Goal: Check status: Check status

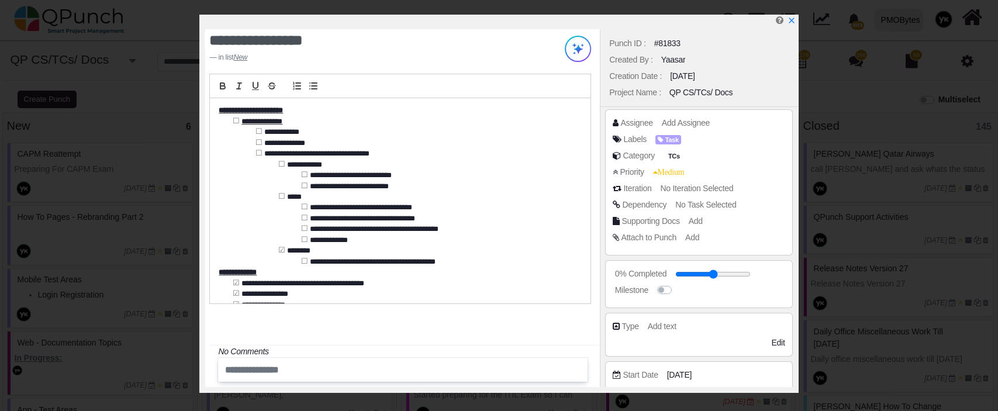
select select "*****"
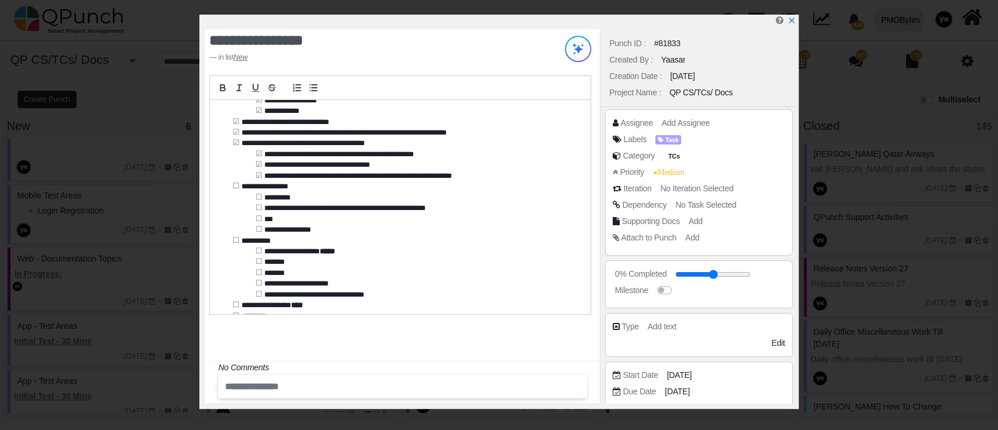
scroll to position [236, 0]
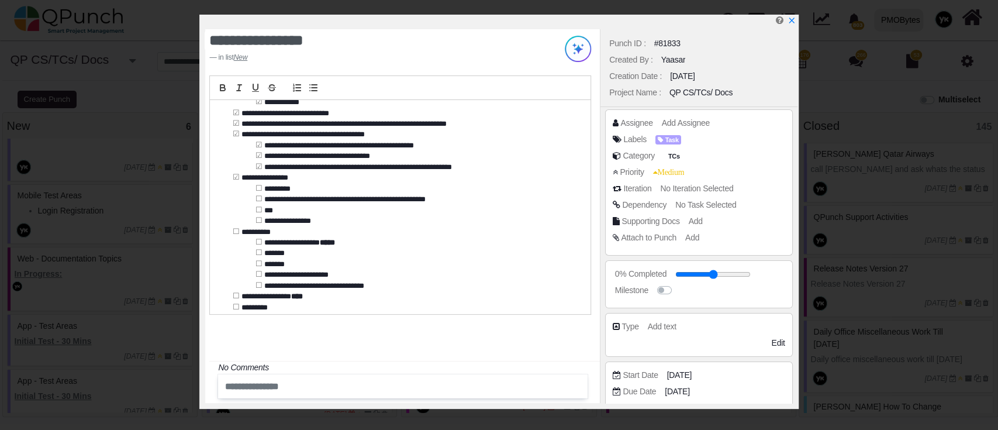
drag, startPoint x: 235, startPoint y: 176, endPoint x: 257, endPoint y: 189, distance: 25.7
drag, startPoint x: 258, startPoint y: 205, endPoint x: 259, endPoint y: 219, distance: 14.0
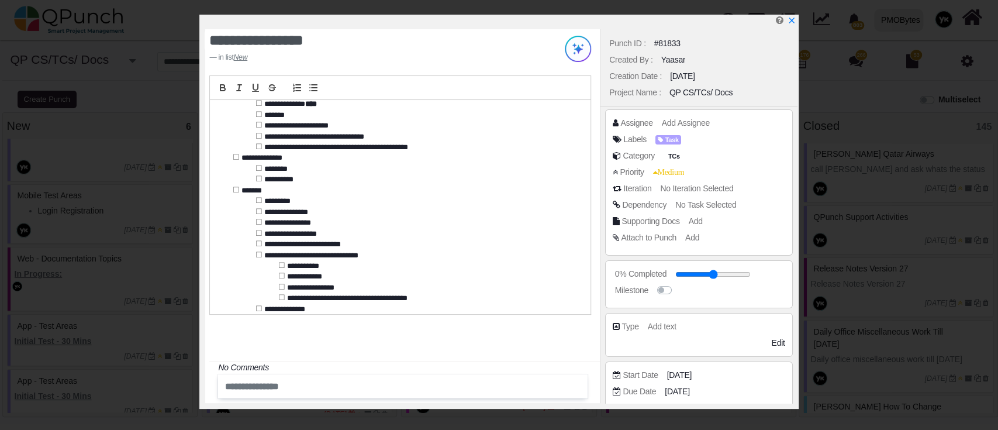
scroll to position [570, 0]
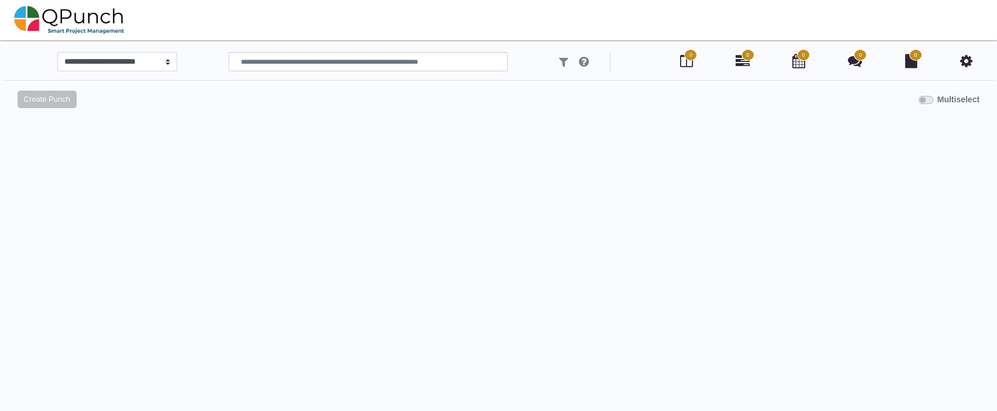
select select "*****"
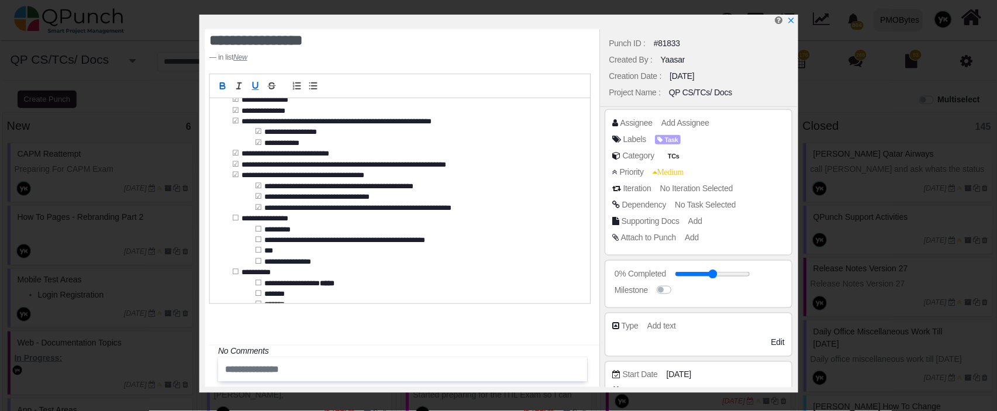
scroll to position [195, 0]
click at [793, 16] on link at bounding box center [790, 21] width 9 height 10
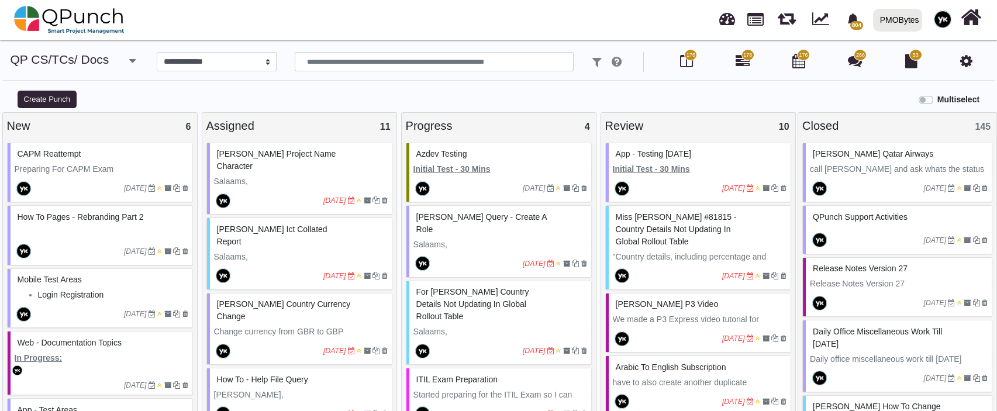
click at [904, 12] on div "PMOBytes" at bounding box center [899, 20] width 39 height 20
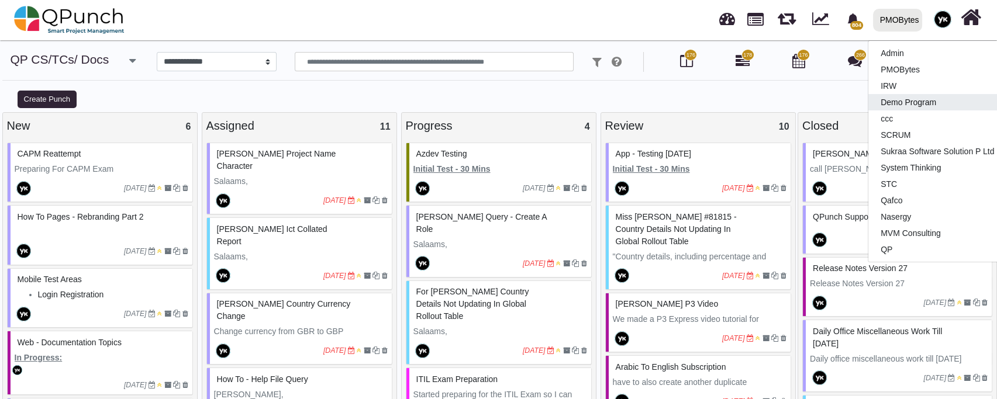
click at [912, 105] on link "Demo Program" at bounding box center [937, 102] width 138 height 16
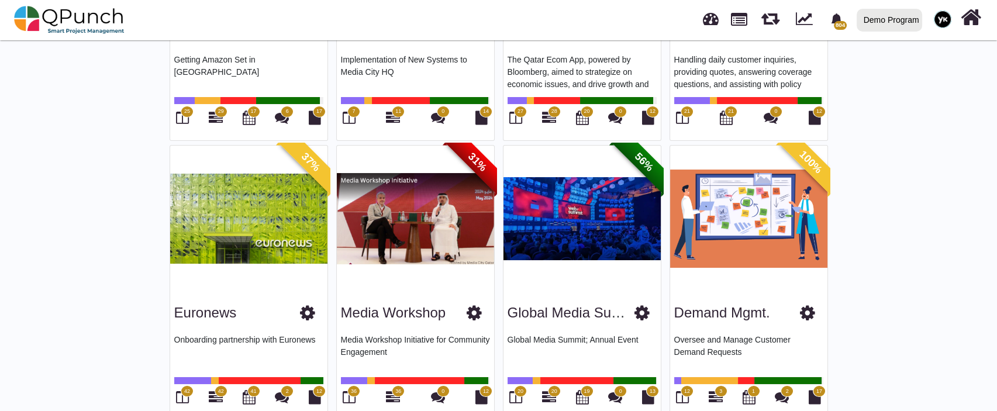
scroll to position [257, 0]
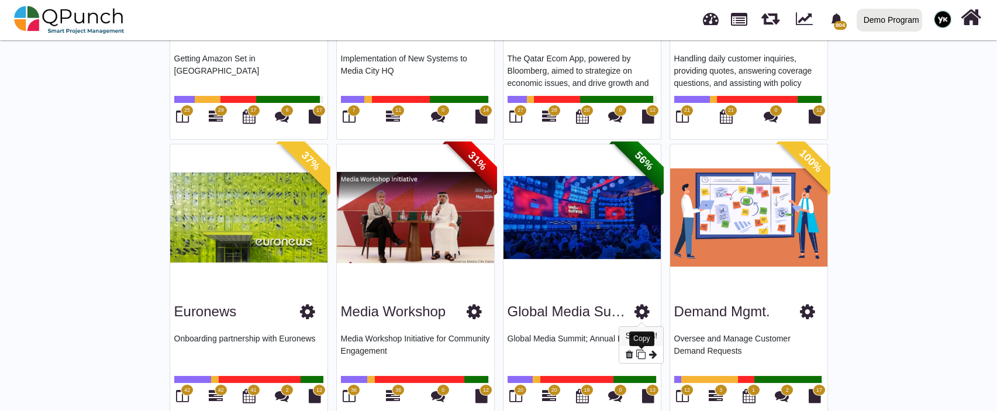
click at [641, 351] on icon at bounding box center [640, 354] width 9 height 9
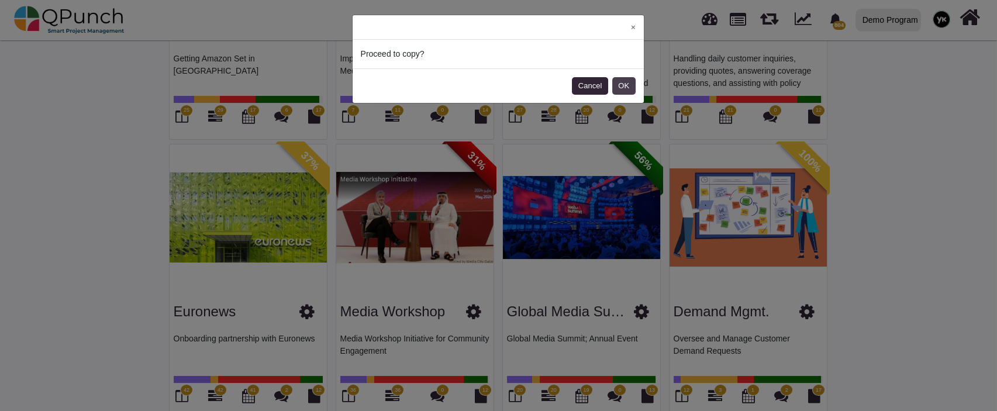
click at [620, 85] on button "OK" at bounding box center [623, 86] width 23 height 18
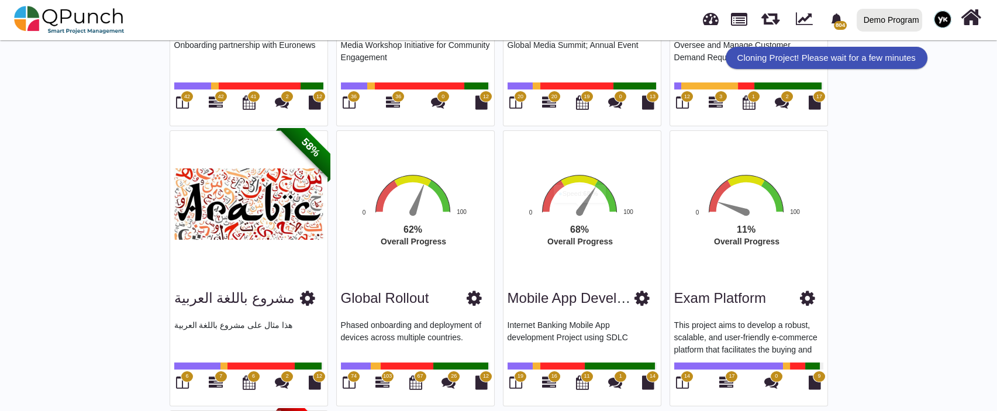
scroll to position [552, 0]
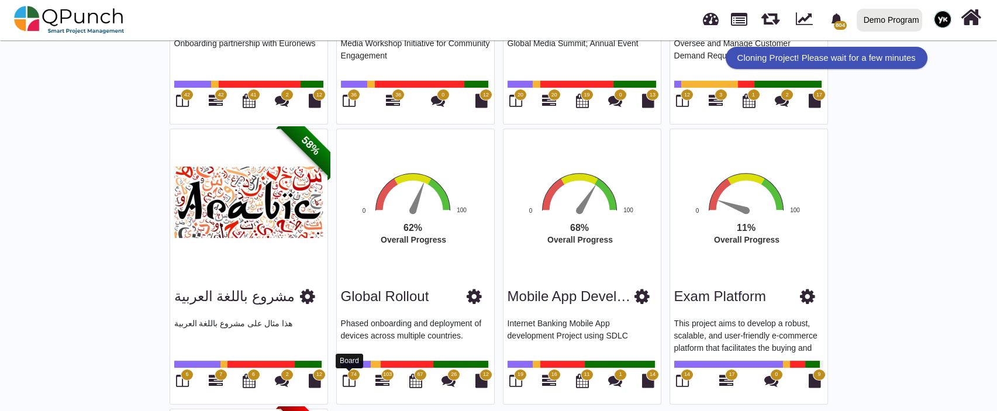
click at [349, 382] on icon at bounding box center [349, 381] width 13 height 14
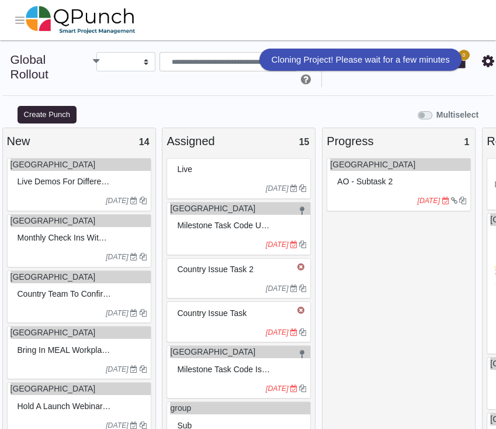
select select
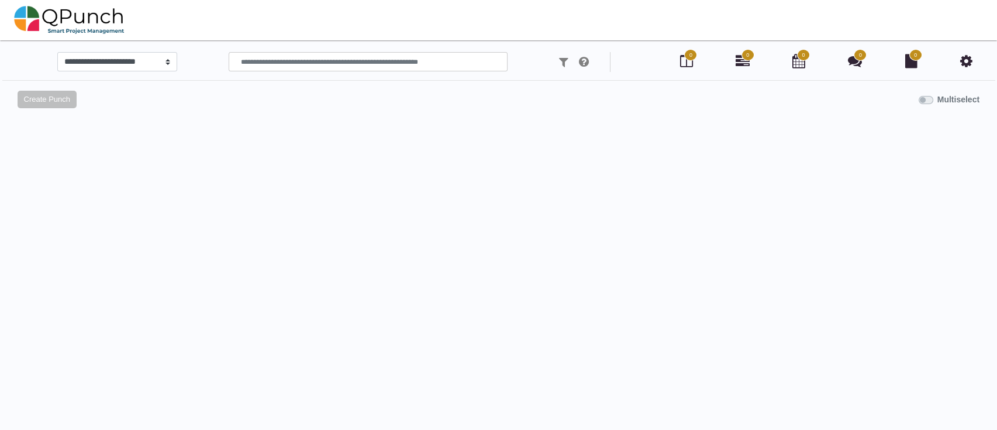
select select
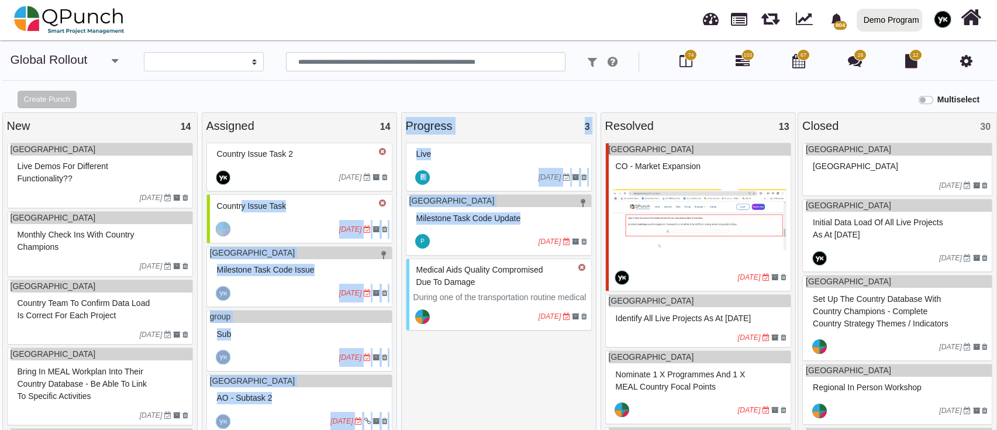
drag, startPoint x: 241, startPoint y: 191, endPoint x: 422, endPoint y: 246, distance: 188.1
click at [422, 246] on div "New 14 Kenya Live demos for different functionality?? [DATE] Kenya Monthly chec…" at bounding box center [498, 277] width 997 height 330
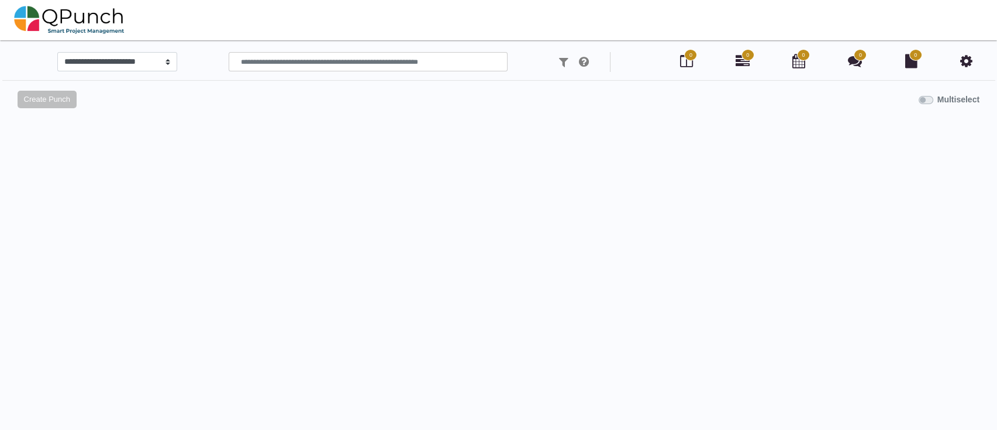
select select
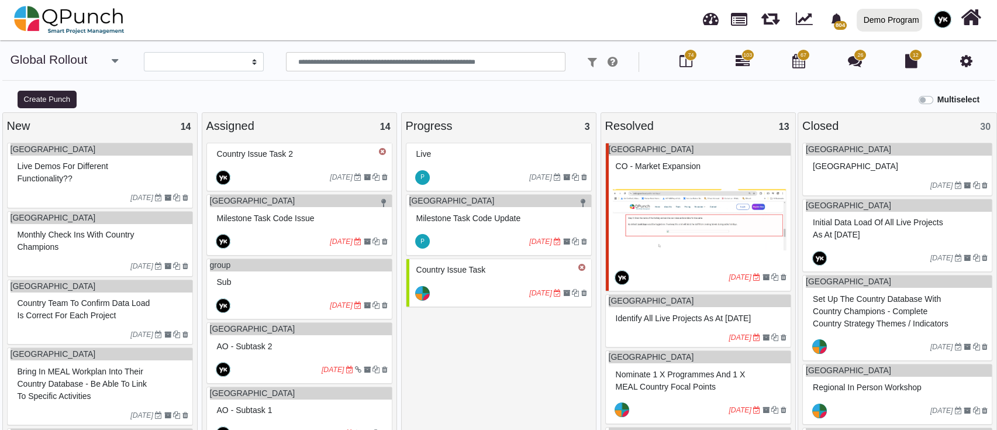
click at [968, 61] on icon at bounding box center [966, 61] width 12 height 14
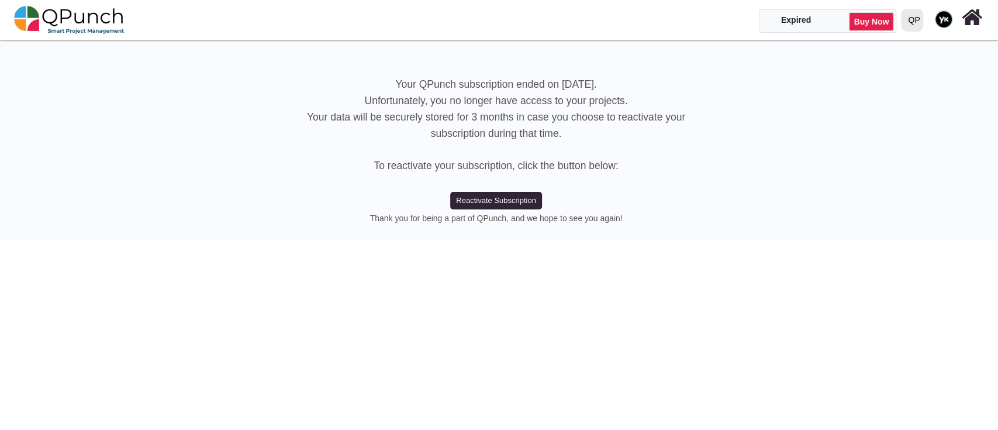
click at [908, 16] on div at bounding box center [906, 20] width 4 height 20
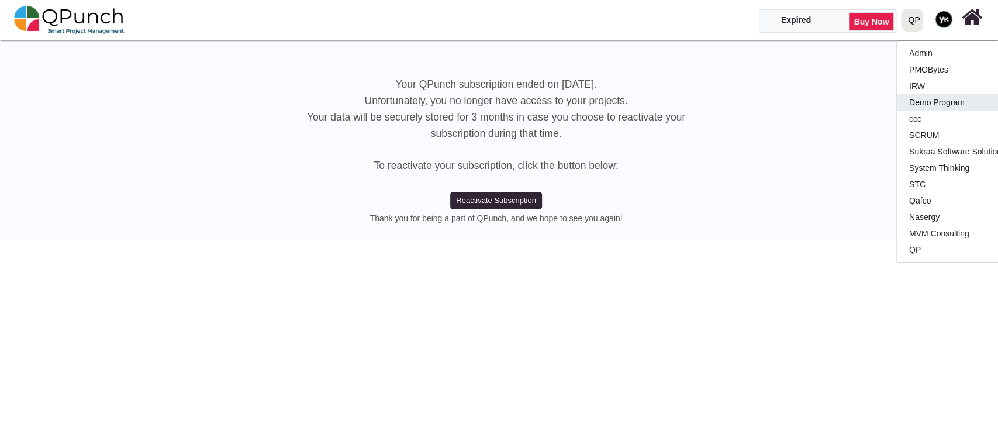
click at [931, 104] on link "Demo Program" at bounding box center [966, 102] width 138 height 16
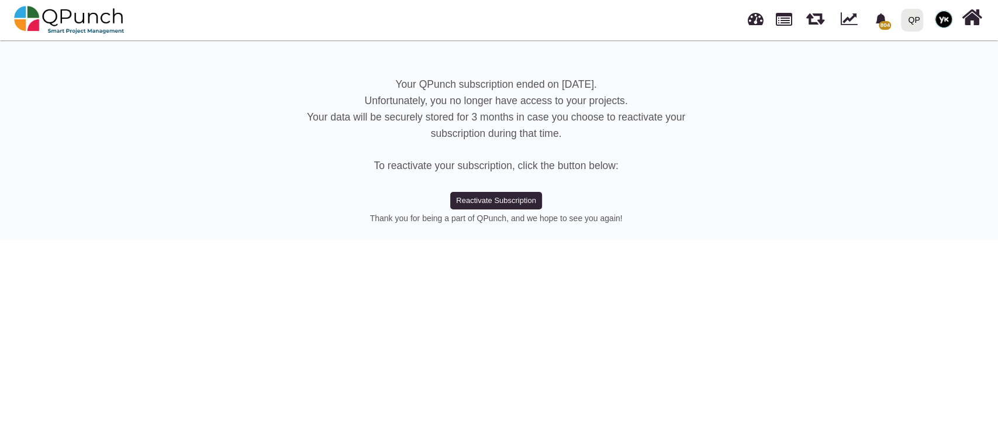
click at [914, 25] on div "QP" at bounding box center [914, 20] width 12 height 20
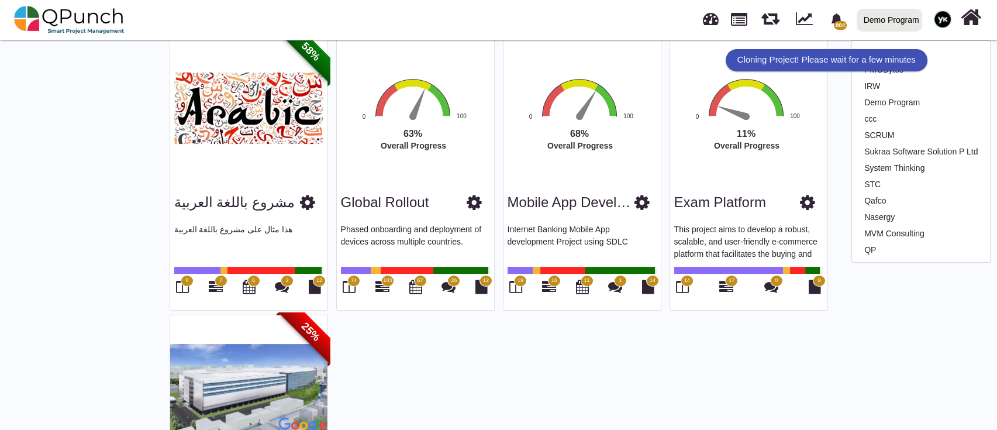
scroll to position [653, 0]
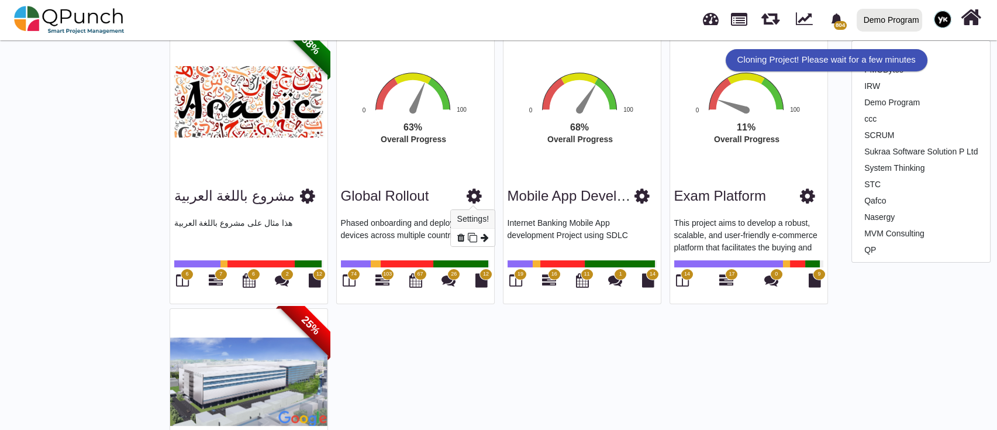
click at [470, 195] on icon at bounding box center [474, 196] width 15 height 18
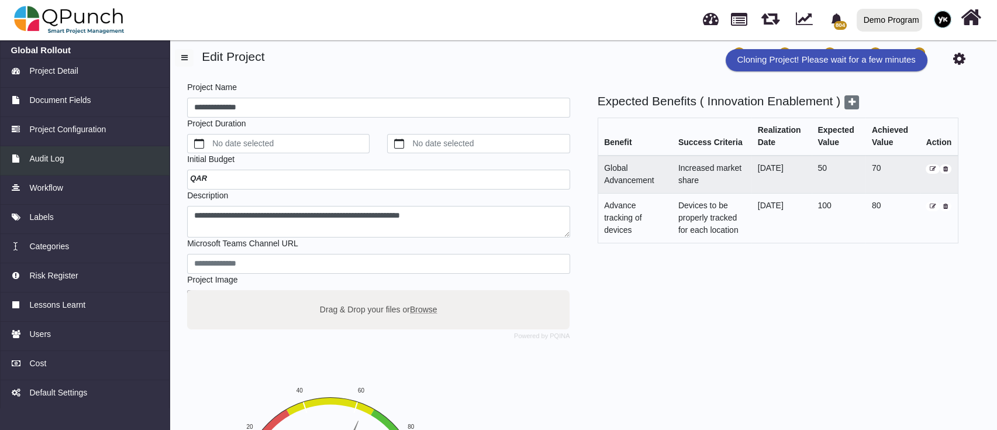
click at [93, 165] on link "Audit Log" at bounding box center [85, 160] width 170 height 29
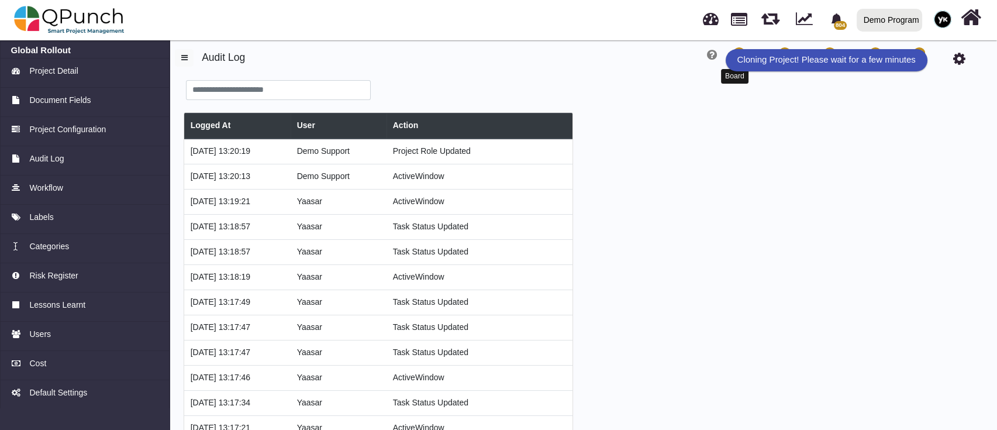
click at [730, 56] on icon at bounding box center [734, 58] width 13 height 14
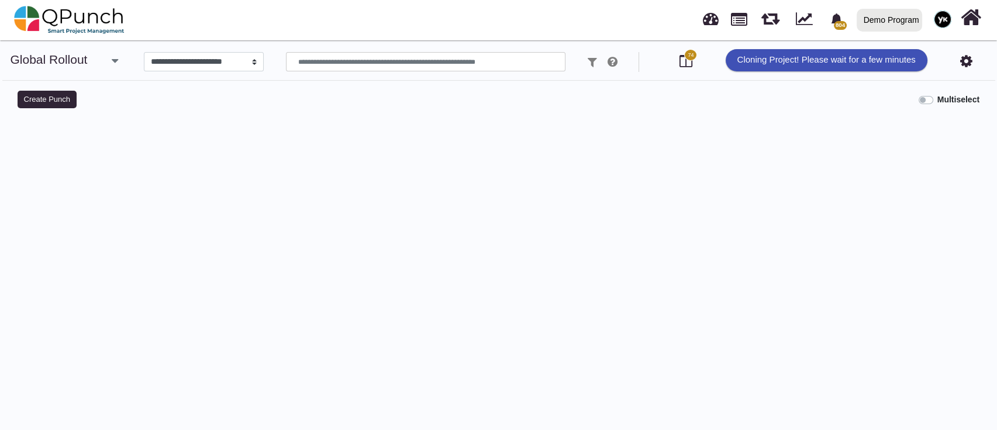
select select
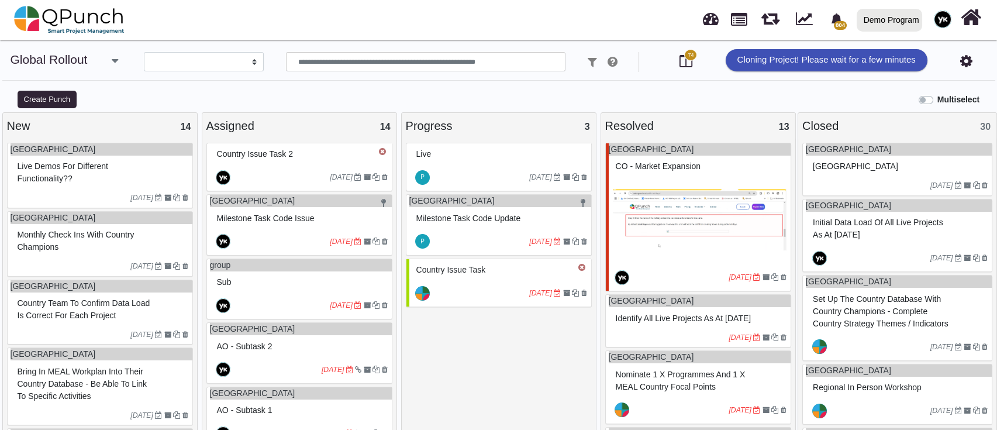
click at [460, 182] on div at bounding box center [481, 177] width 98 height 19
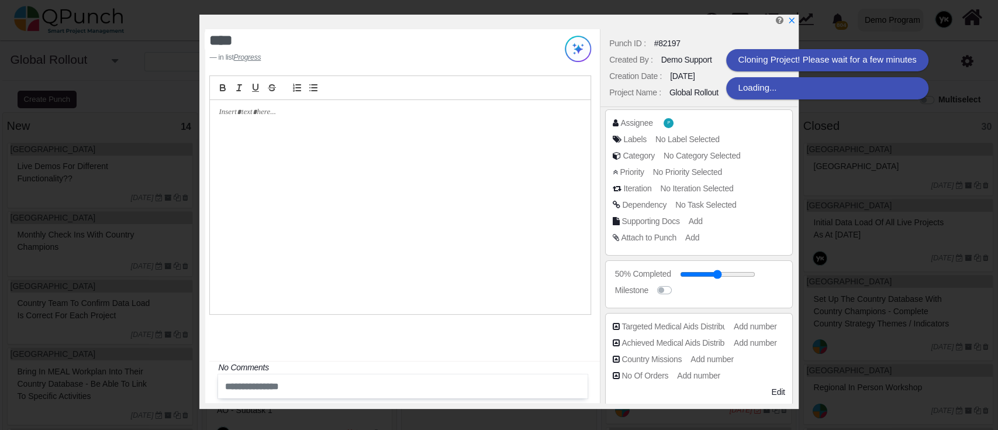
click at [692, 137] on span "No Label Selected" at bounding box center [687, 138] width 64 height 9
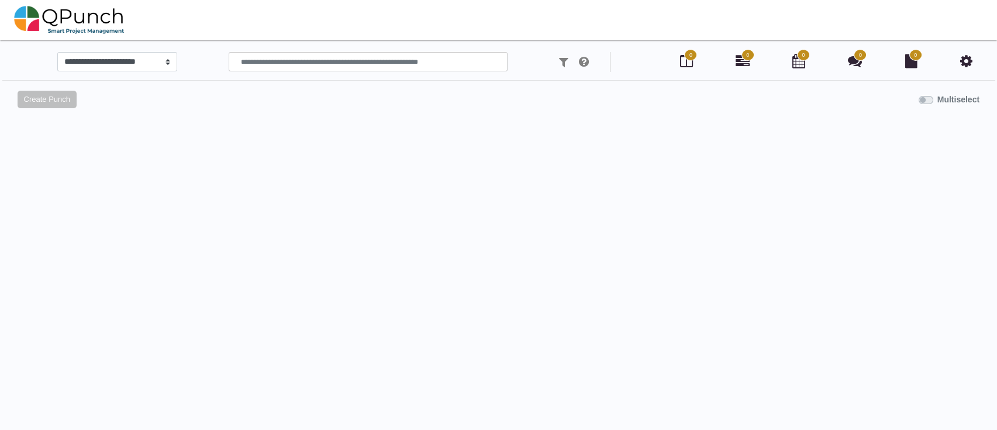
select select
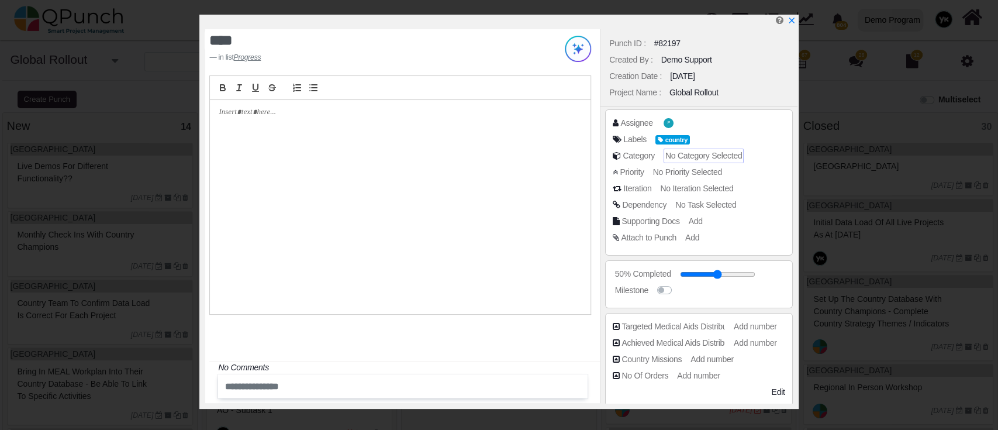
click at [698, 152] on span "No Category Selected" at bounding box center [703, 155] width 77 height 9
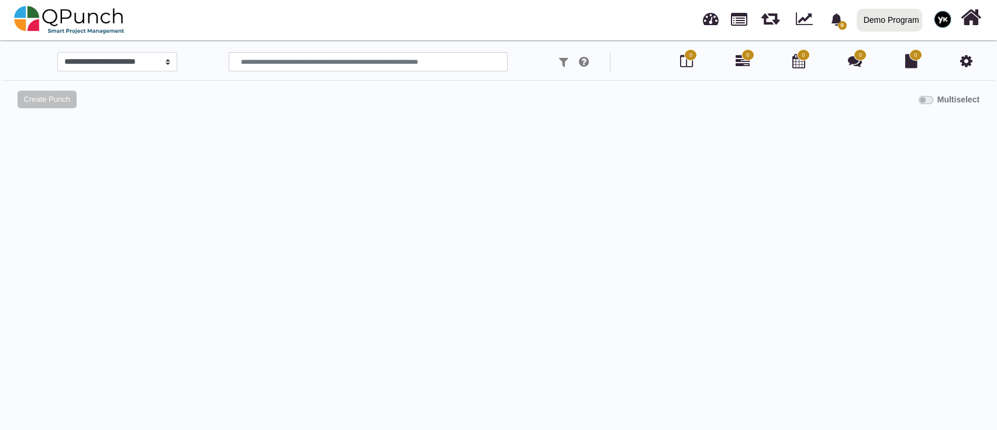
select select
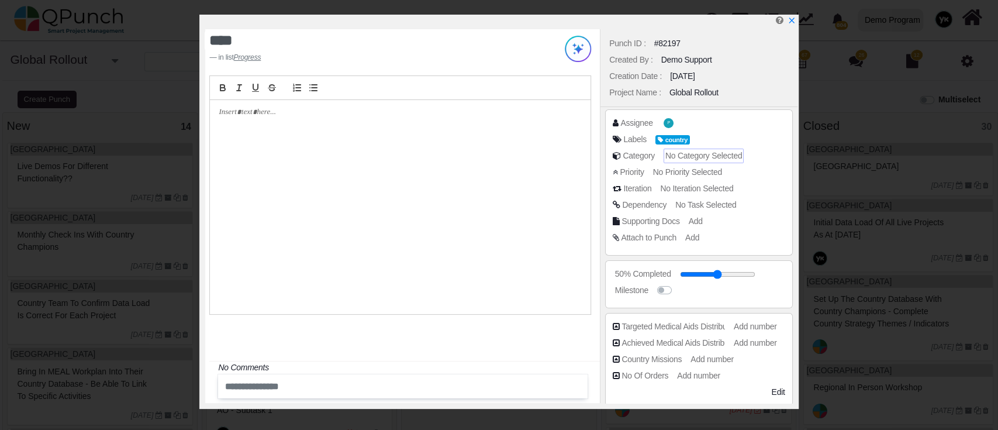
click at [682, 153] on span "No Category Selected" at bounding box center [703, 155] width 77 height 9
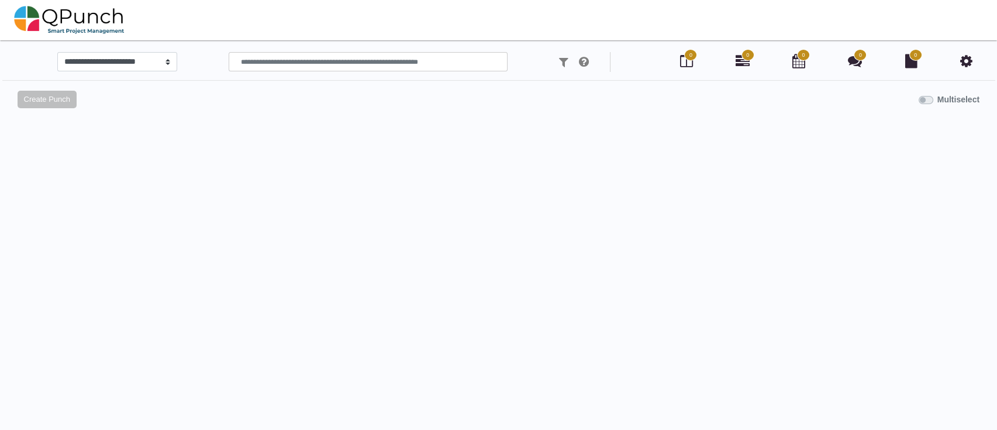
select select
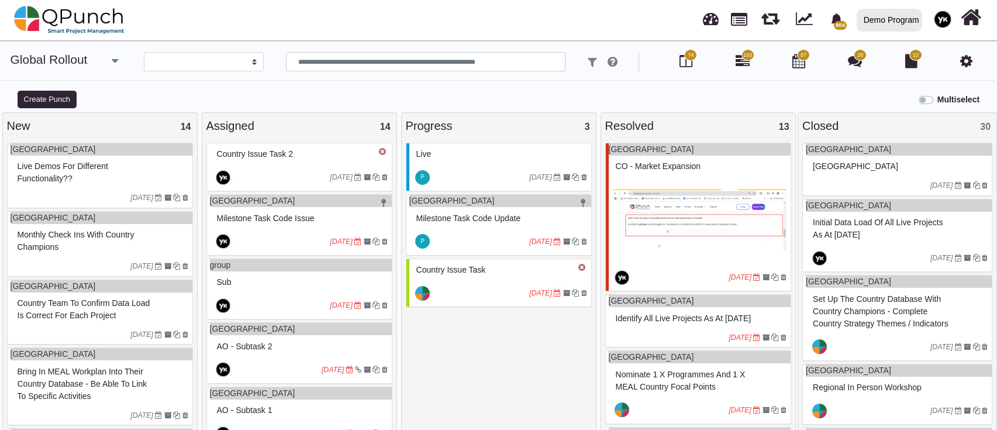
click at [440, 165] on div "P 30-09-2025" at bounding box center [500, 177] width 182 height 27
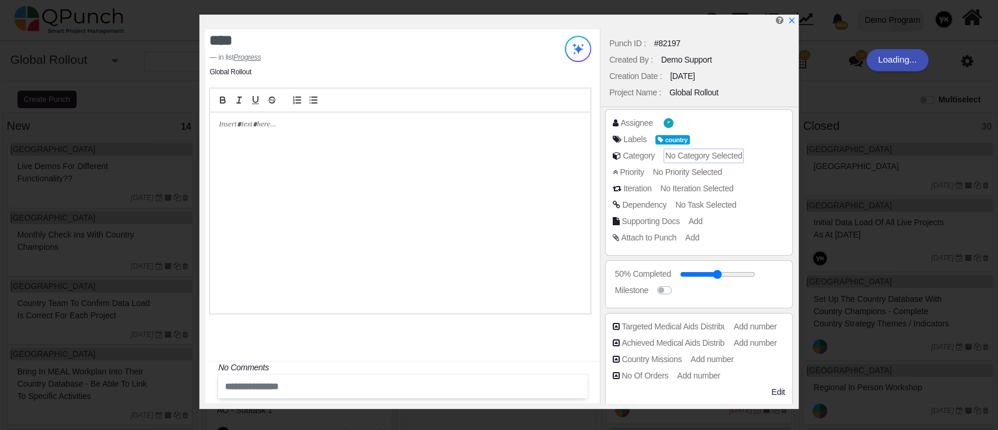
click at [677, 157] on span "No Category Selected" at bounding box center [703, 155] width 77 height 9
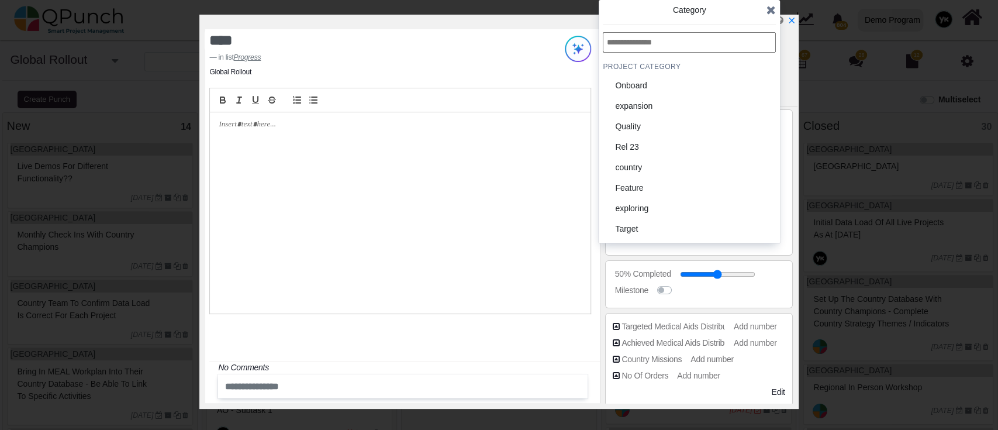
click at [772, 13] on icon at bounding box center [771, 10] width 9 height 12
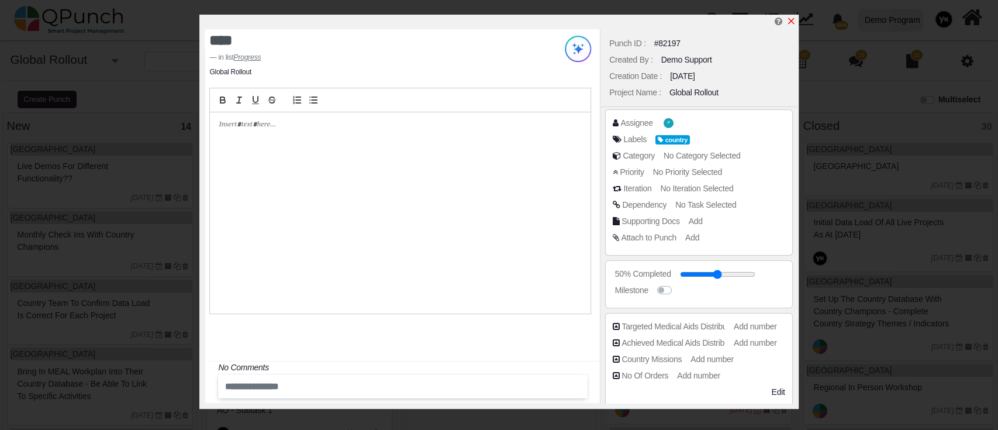
click at [793, 21] on icon "x" at bounding box center [790, 20] width 9 height 9
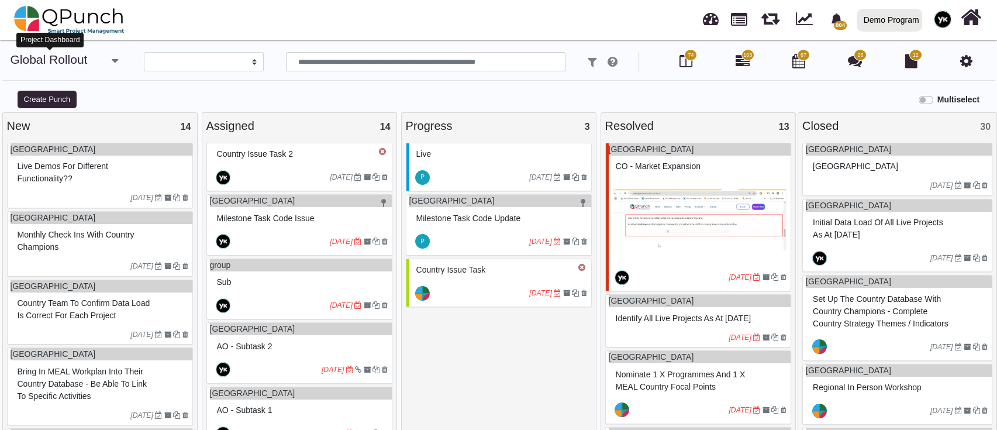
click at [33, 56] on link "Global Rollout" at bounding box center [49, 59] width 77 height 13
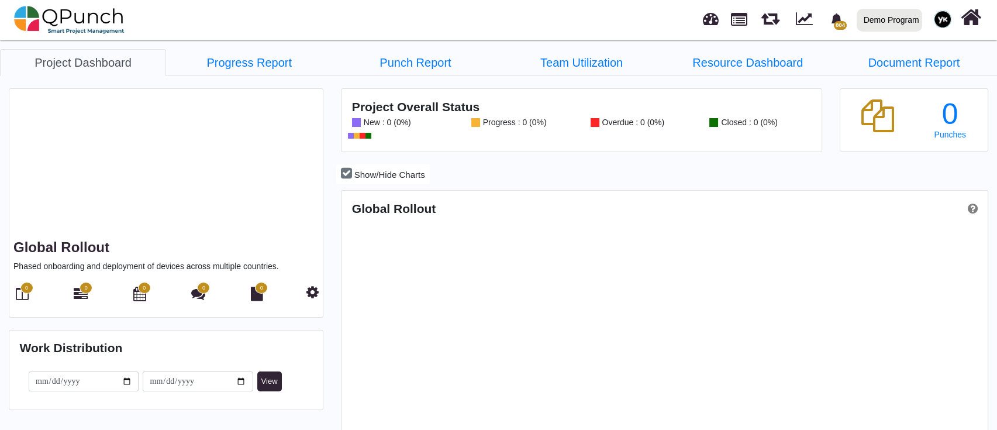
scroll to position [284, 643]
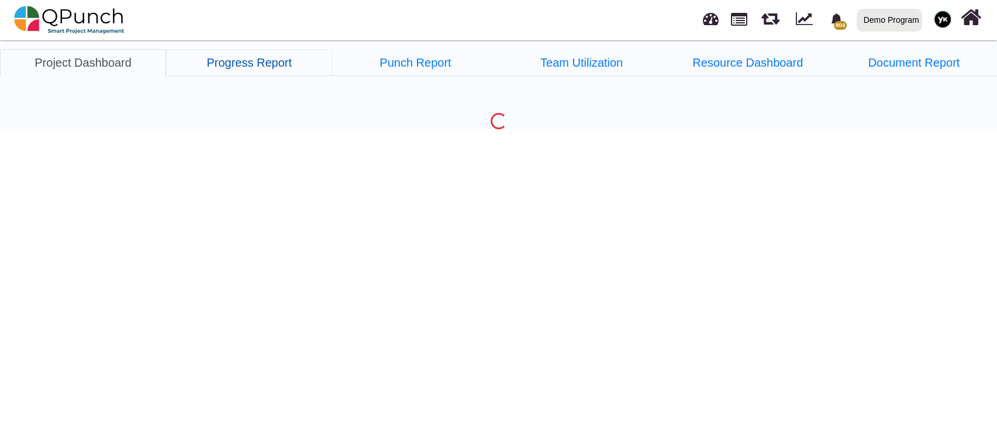
click at [243, 70] on link "Progress Report" at bounding box center [249, 62] width 166 height 27
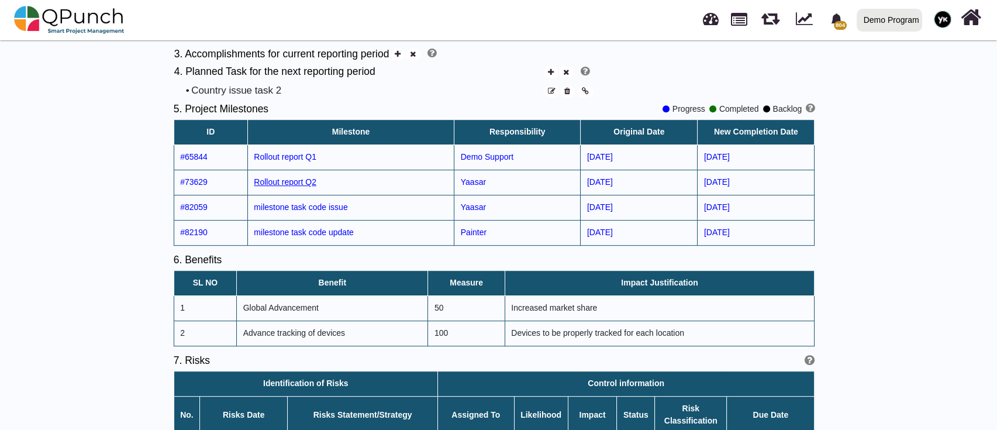
scroll to position [1086, 0]
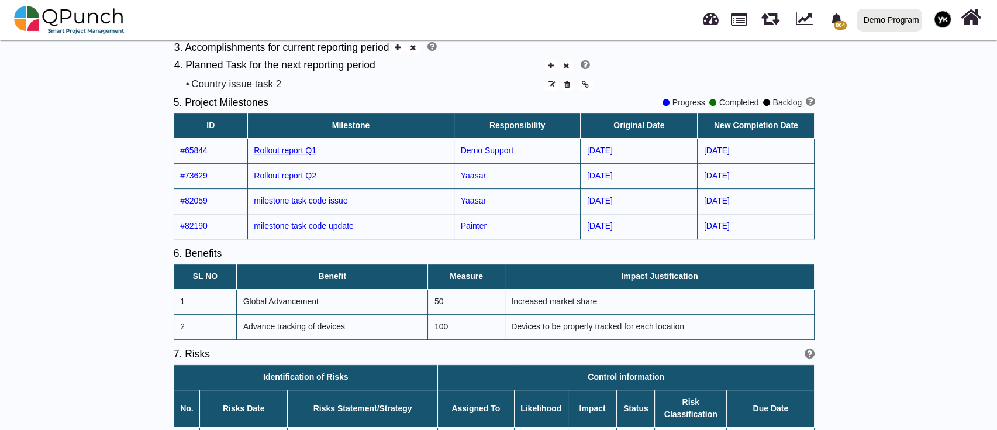
click at [304, 147] on span "Rollout report Q1" at bounding box center [285, 150] width 63 height 9
click at [283, 298] on span "Global Advancement" at bounding box center [280, 300] width 75 height 9
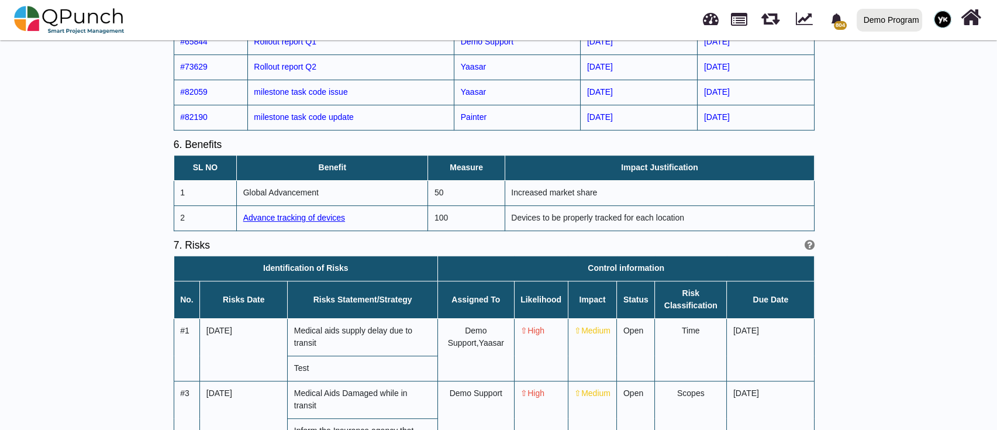
scroll to position [1226, 0]
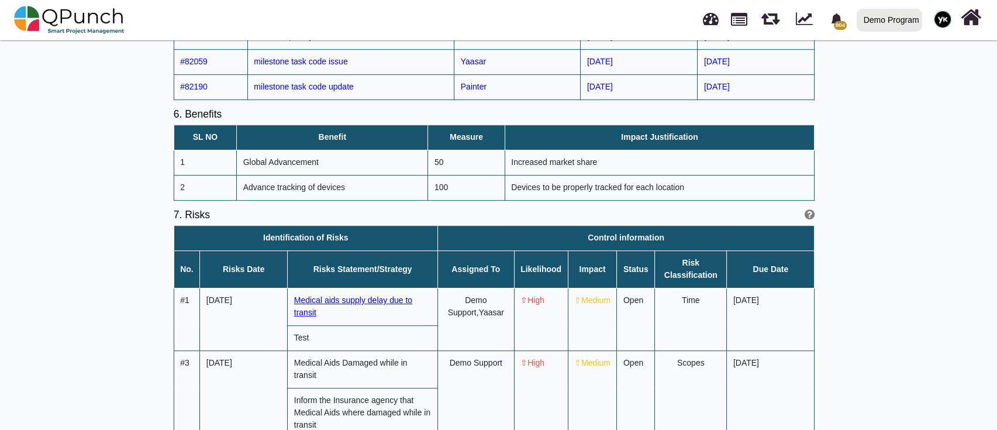
click at [317, 298] on span "Medical aids supply delay due to transit" at bounding box center [353, 306] width 118 height 22
select select "*"
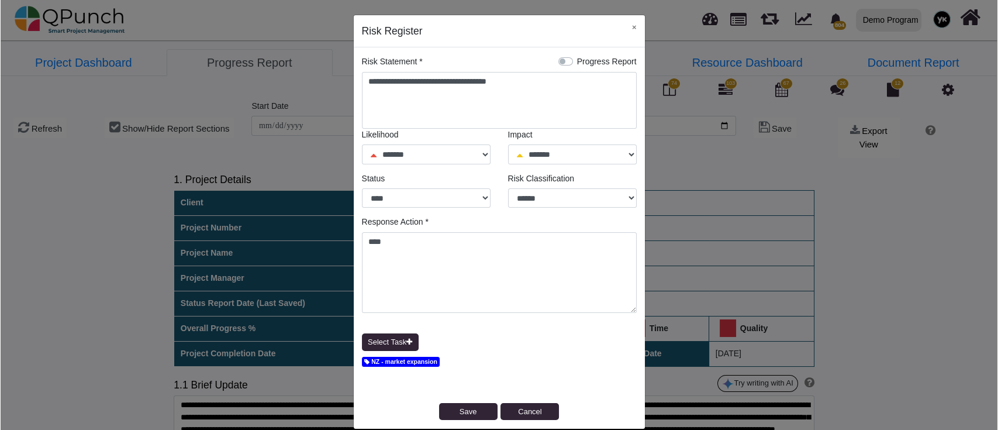
scroll to position [0, 0]
click at [317, 298] on div "**********" at bounding box center [499, 215] width 998 height 430
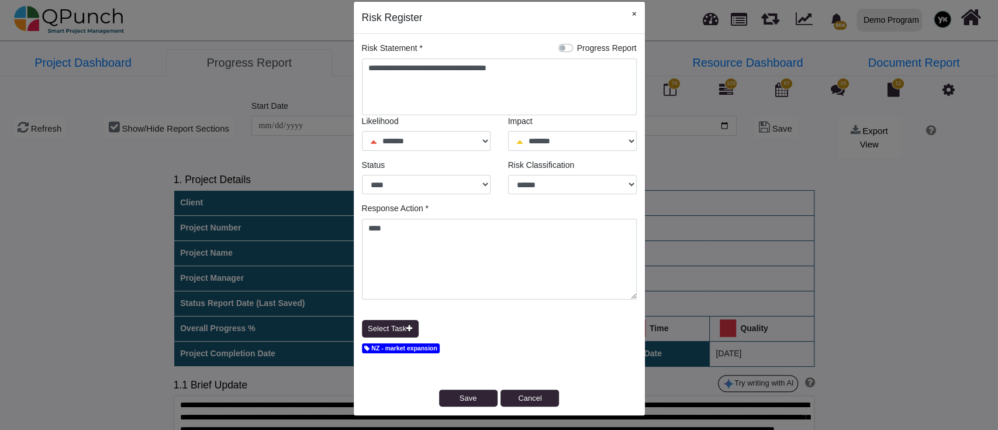
click at [633, 8] on button "×" at bounding box center [634, 14] width 21 height 24
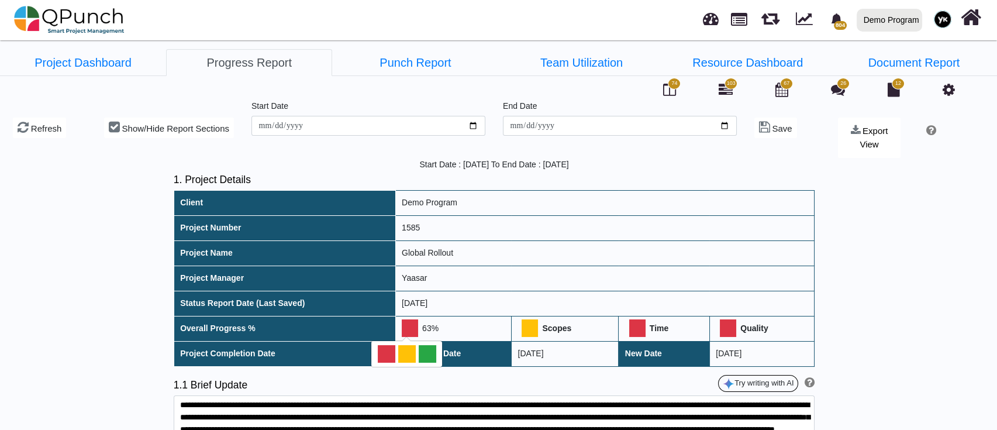
click at [431, 358] on div at bounding box center [428, 354] width 18 height 18
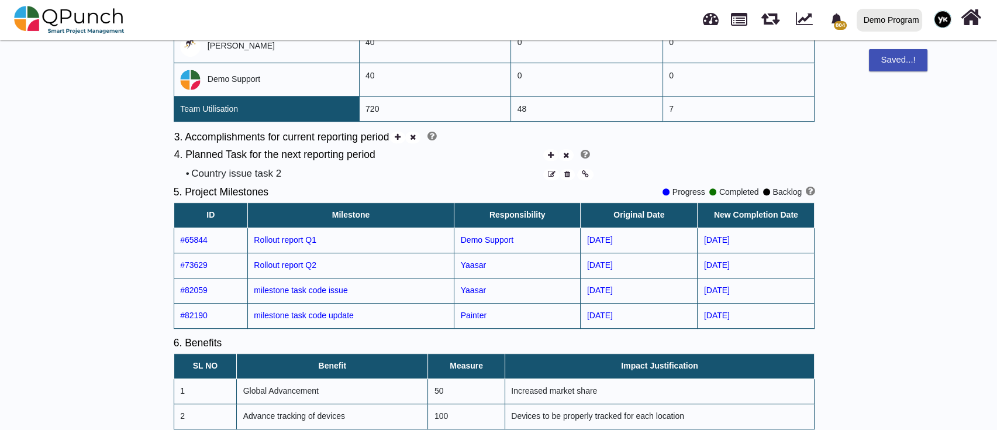
scroll to position [1016, 0]
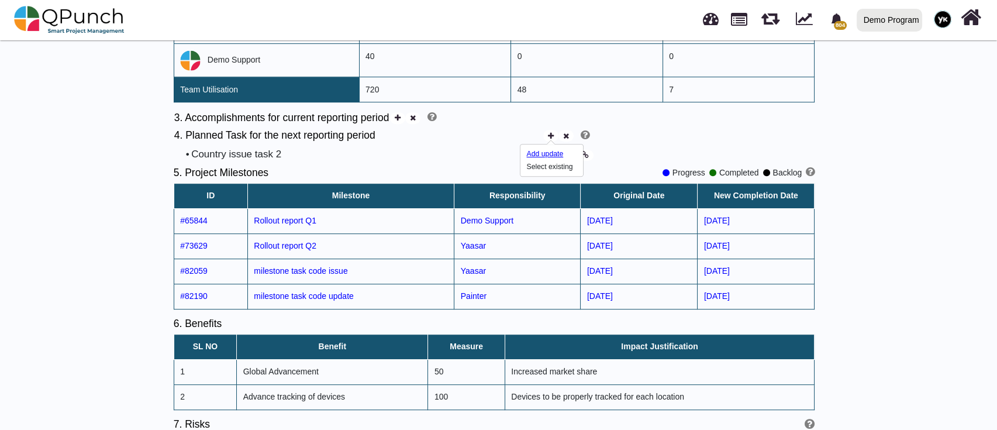
click at [544, 158] on div "Add update" at bounding box center [547, 154] width 41 height 11
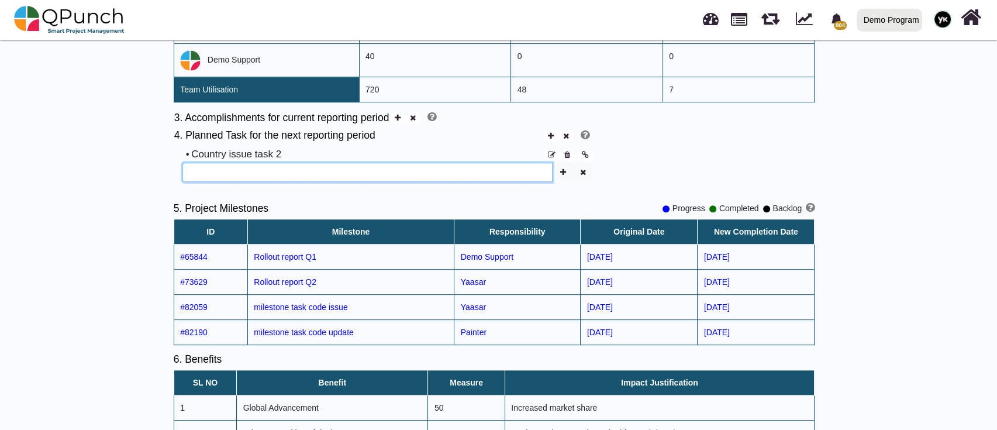
click at [368, 177] on input "text" at bounding box center [367, 173] width 370 height 20
type input "*"
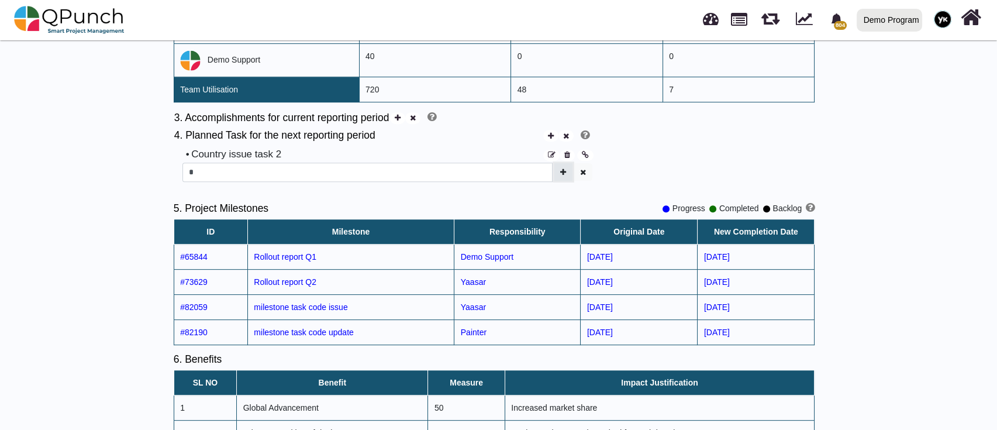
click at [558, 170] on button "button" at bounding box center [563, 172] width 18 height 18
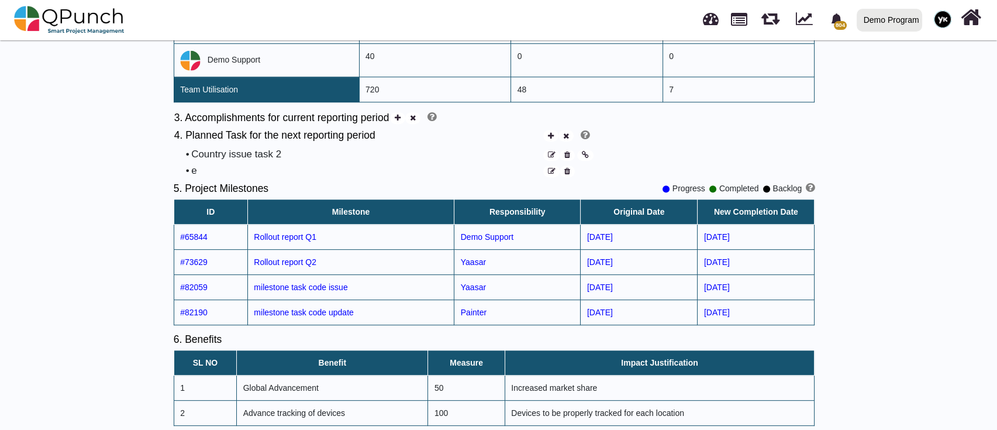
click at [558, 170] on span at bounding box center [551, 170] width 16 height 11
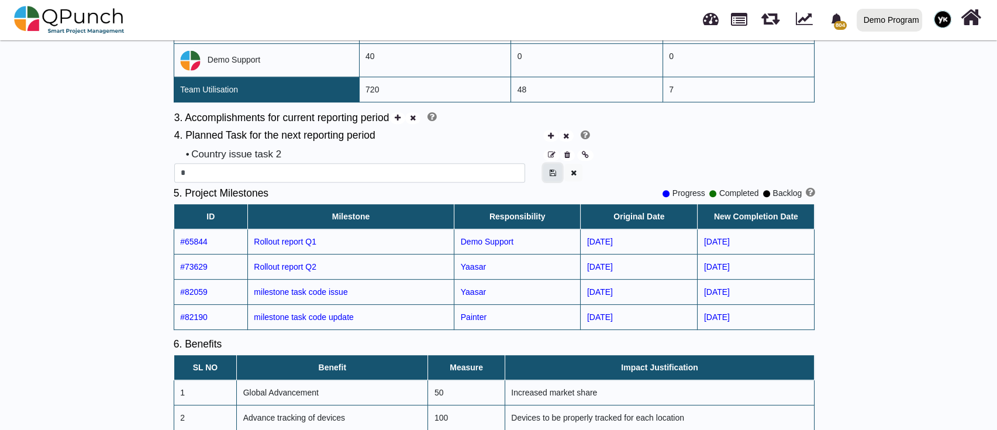
click at [558, 170] on button "button" at bounding box center [552, 173] width 19 height 18
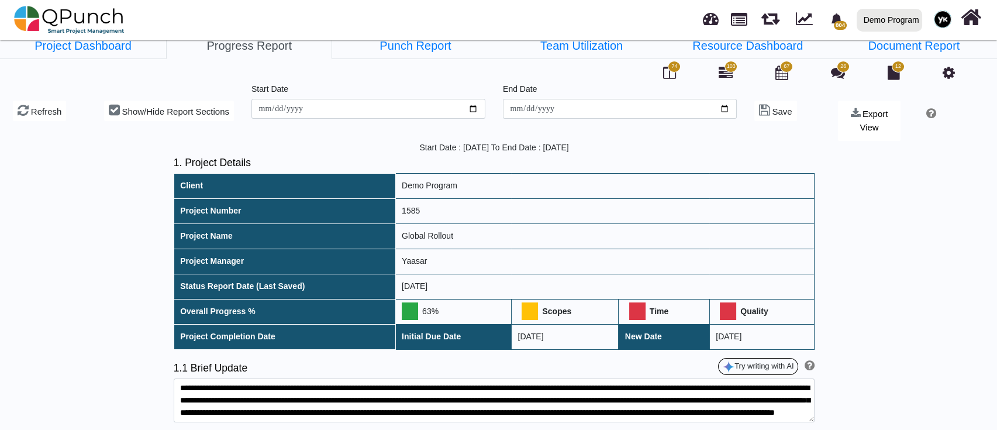
scroll to position [0, 0]
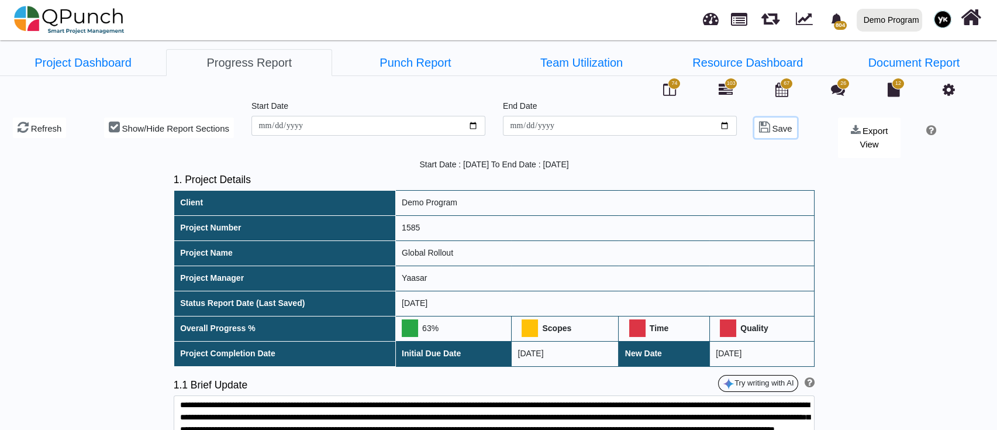
click at [776, 129] on span "Save" at bounding box center [782, 128] width 20 height 10
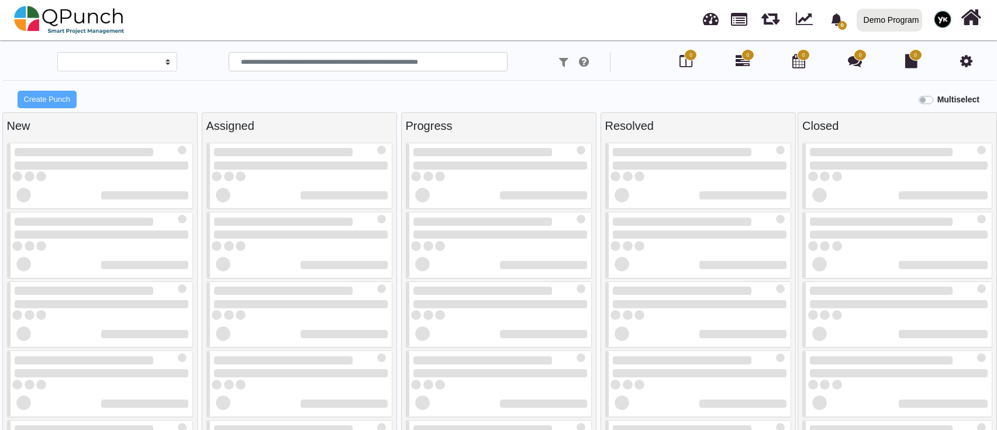
select select
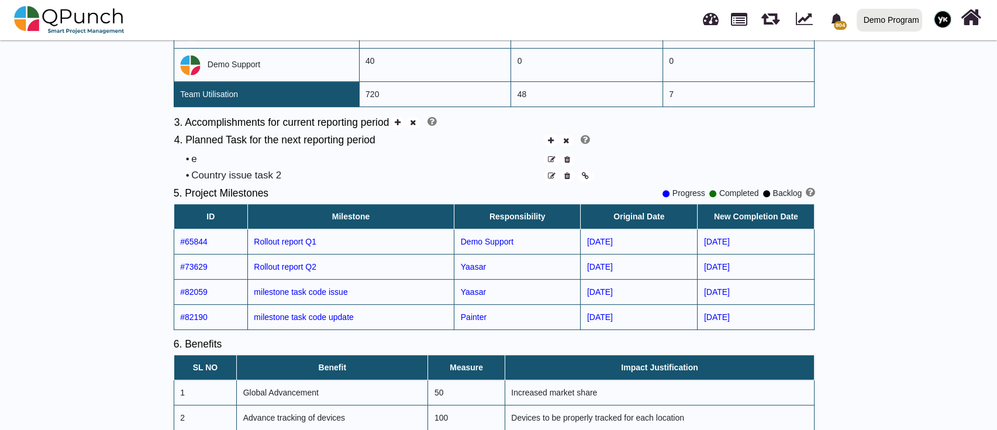
scroll to position [1011, 0]
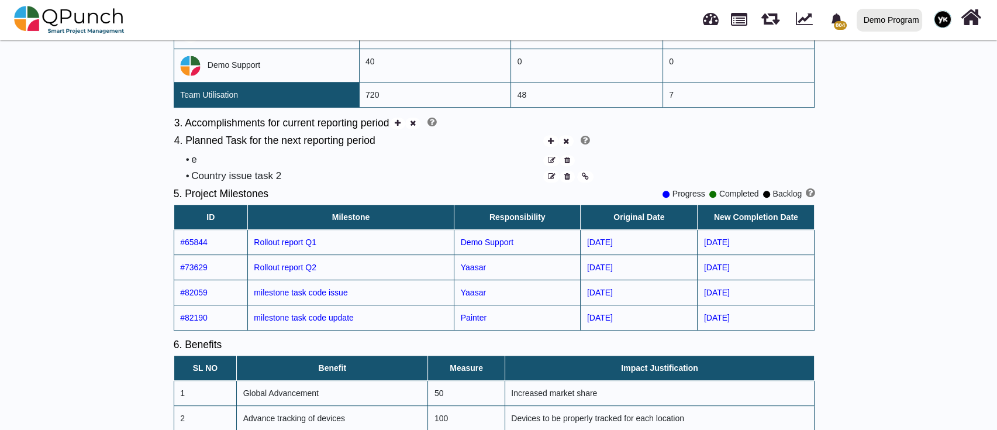
click at [567, 157] on icon at bounding box center [567, 161] width 6 height 8
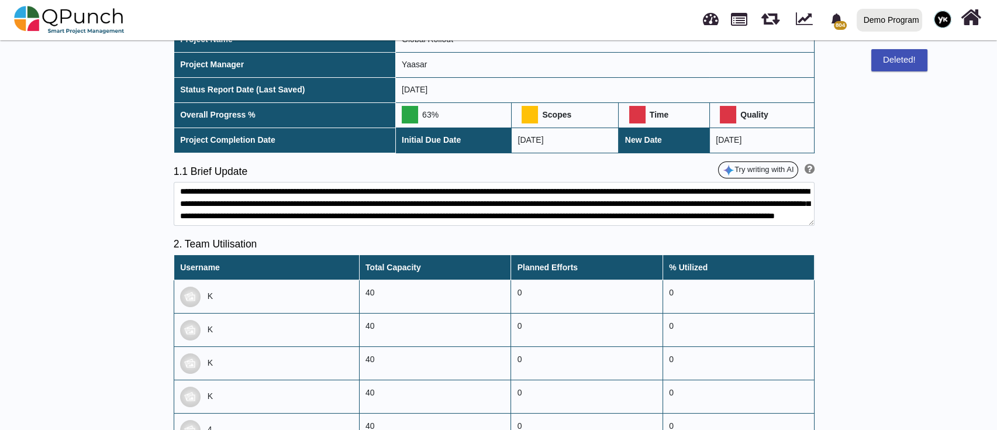
scroll to position [0, 0]
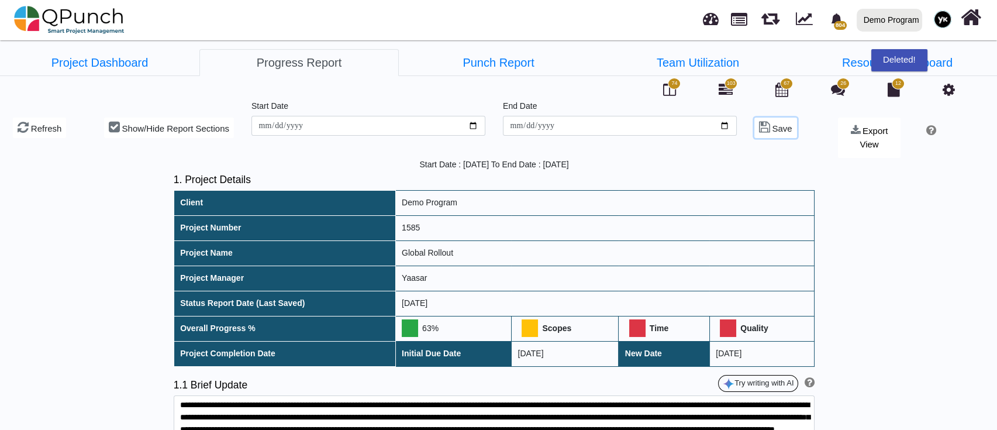
click at [768, 118] on button "Save" at bounding box center [775, 128] width 43 height 20
click at [38, 123] on span "Refresh" at bounding box center [46, 128] width 31 height 10
click at [719, 66] on link "Team Utilization" at bounding box center [697, 62] width 199 height 27
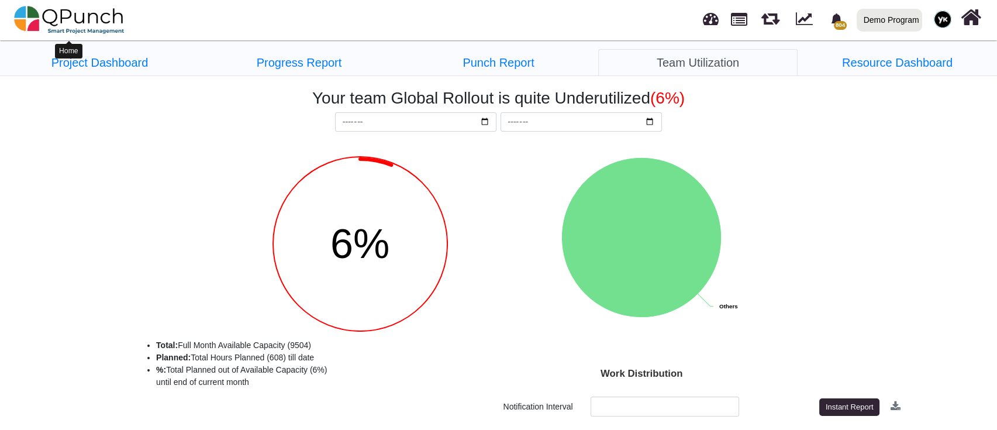
click at [74, 6] on img at bounding box center [69, 19] width 111 height 35
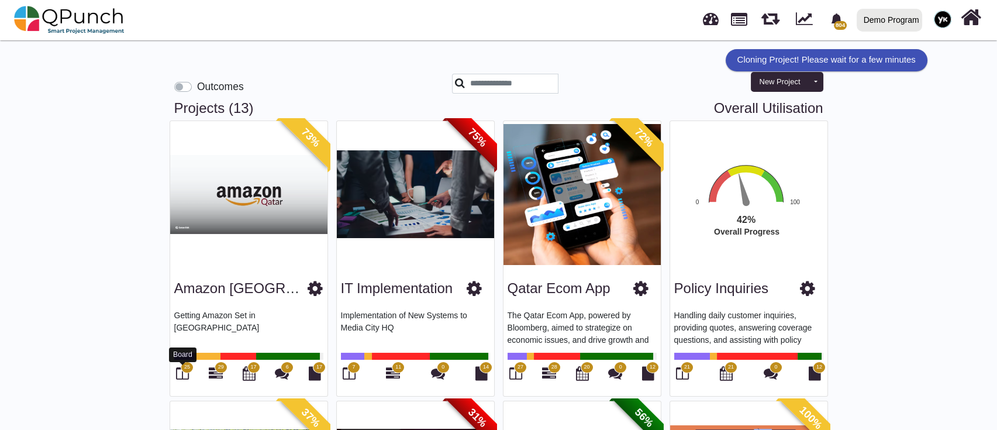
click at [180, 370] on icon at bounding box center [182, 373] width 13 height 14
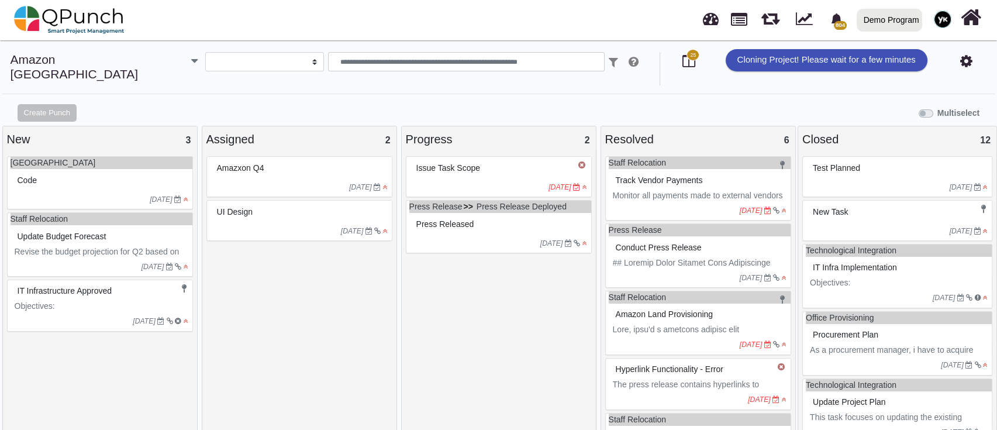
select select
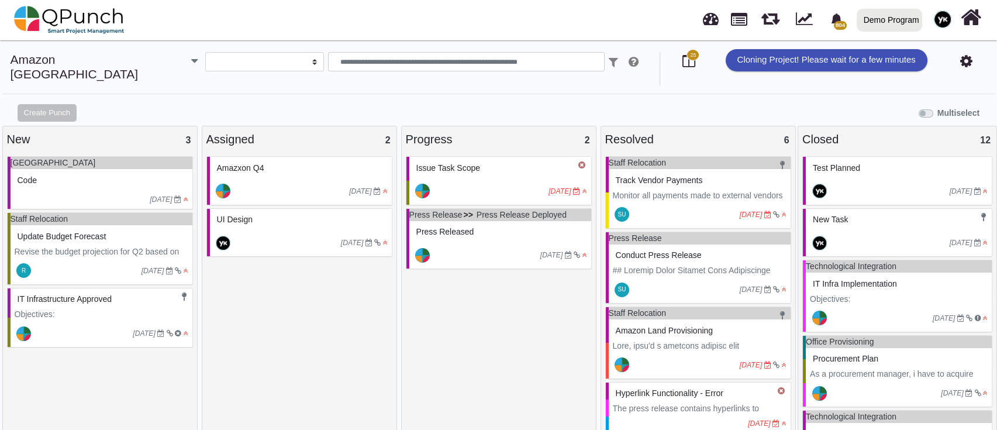
click at [911, 12] on div "Demo Program" at bounding box center [892, 20] width 56 height 20
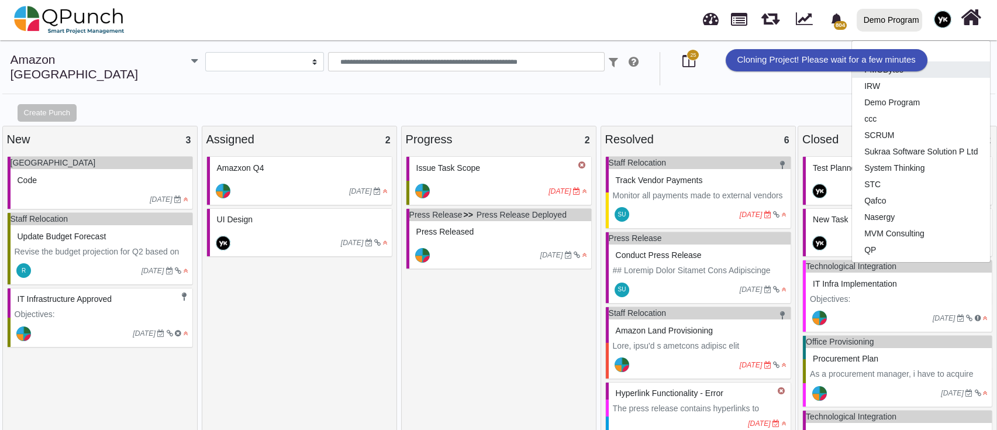
click at [907, 75] on link "PMOBytes" at bounding box center [921, 69] width 138 height 16
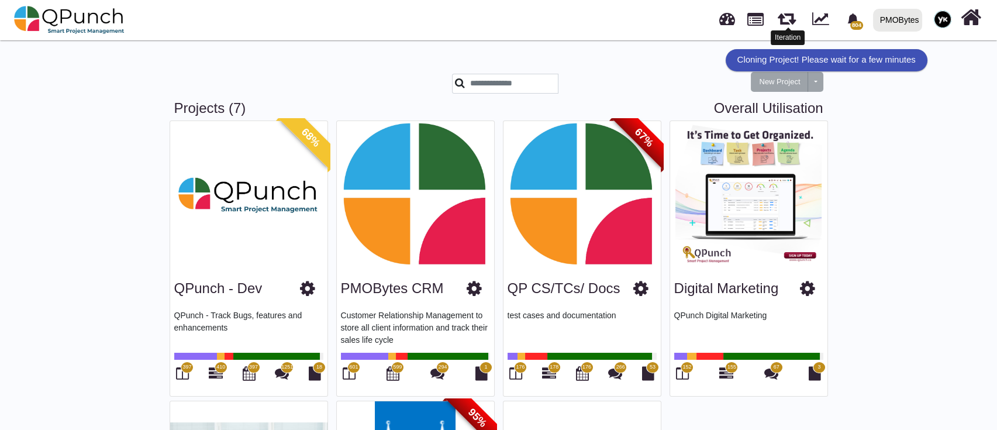
click at [786, 19] on link at bounding box center [787, 16] width 18 height 20
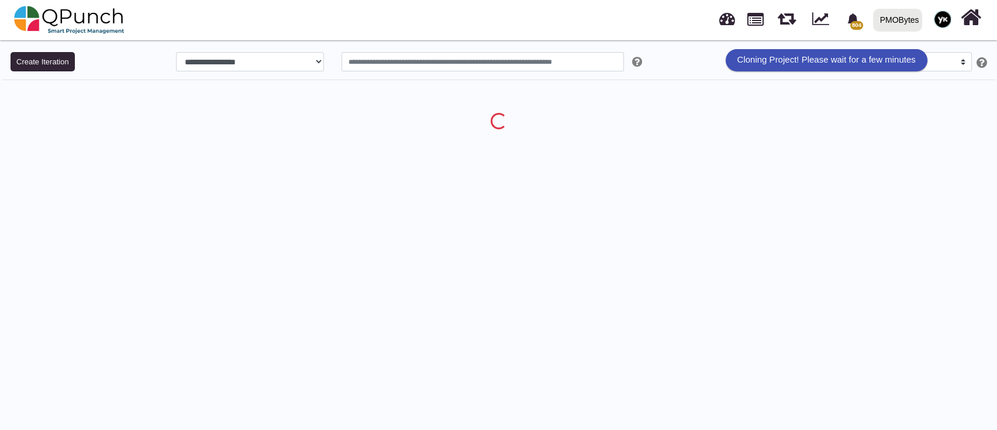
select select "**"
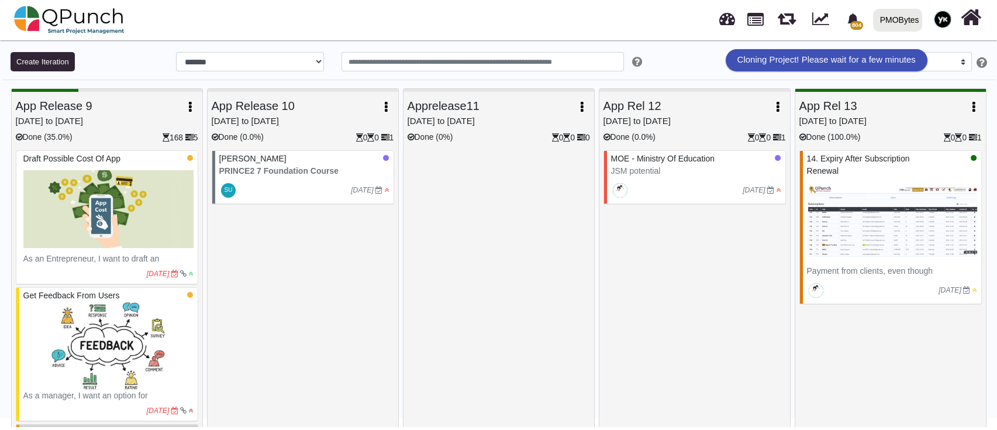
scroll to position [0, 3326]
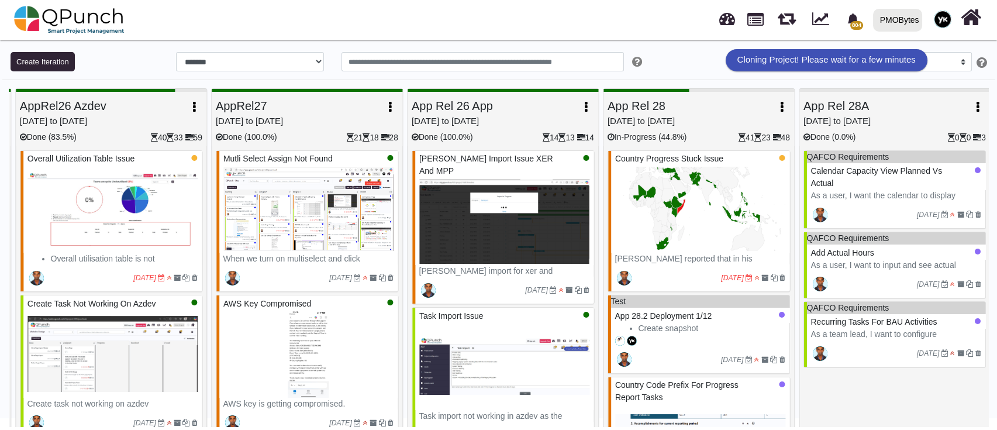
click at [775, 113] on button "button" at bounding box center [782, 107] width 15 height 20
click at [741, 180] on link "Burndown Chart" at bounding box center [747, 179] width 84 height 16
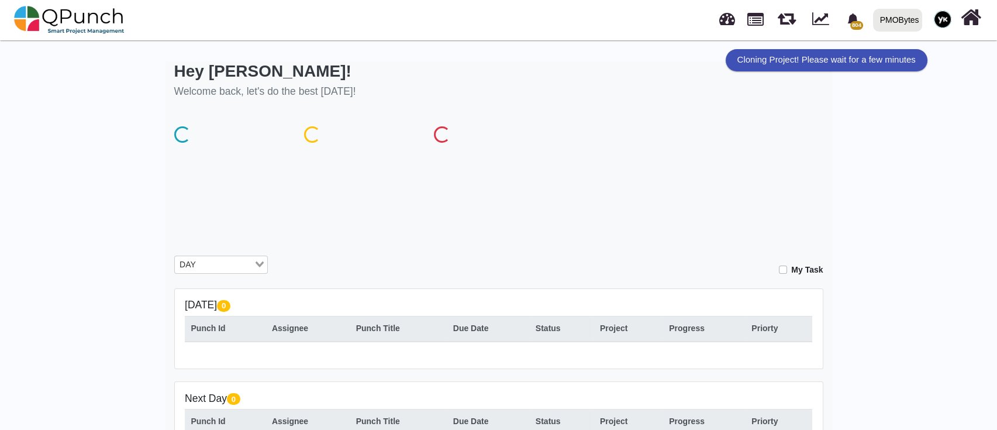
click at [997, 63] on html "804 Notification Clear test Demo Support 23-08-2025 09-07-2025 30-09-2025 Paint…" at bounding box center [498, 289] width 997 height 578
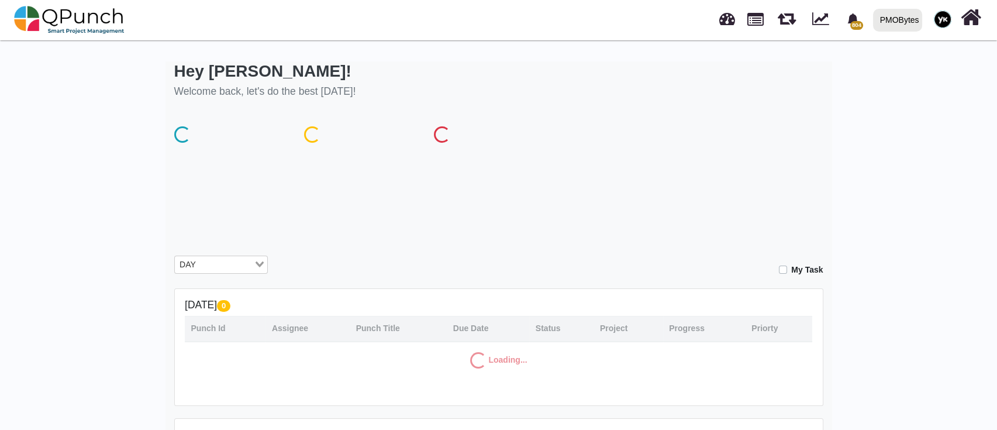
select select "***"
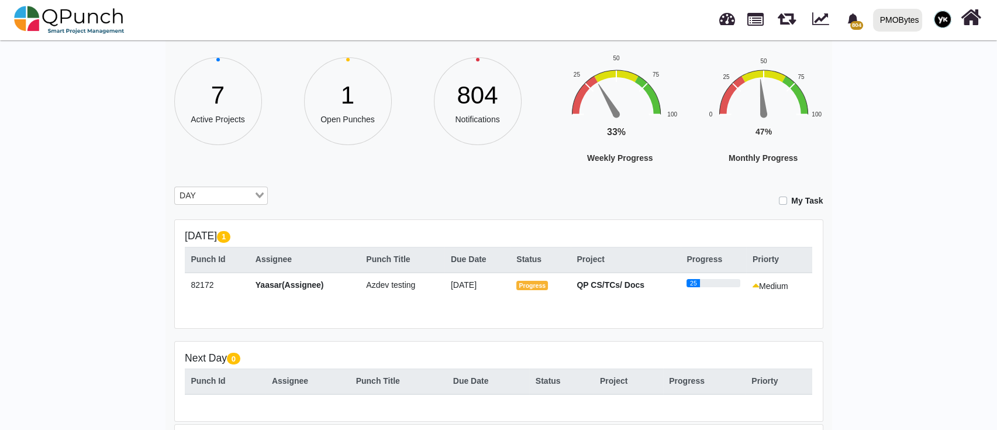
scroll to position [409, 0]
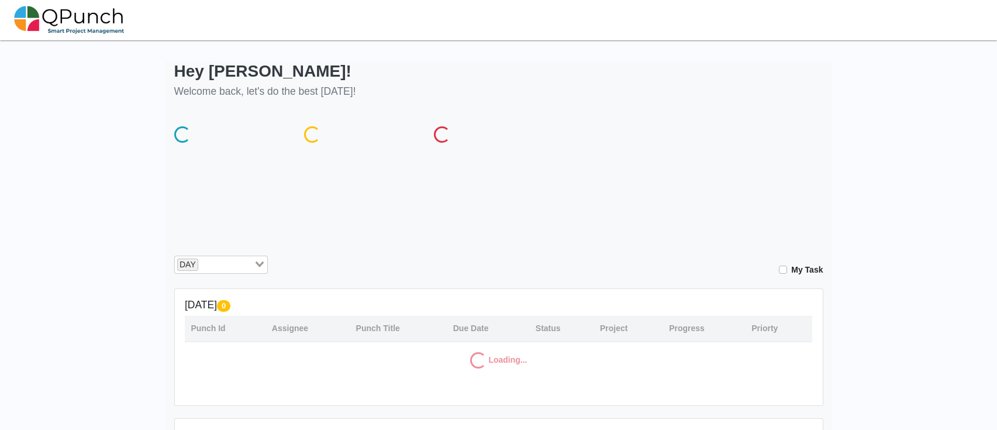
select select "***"
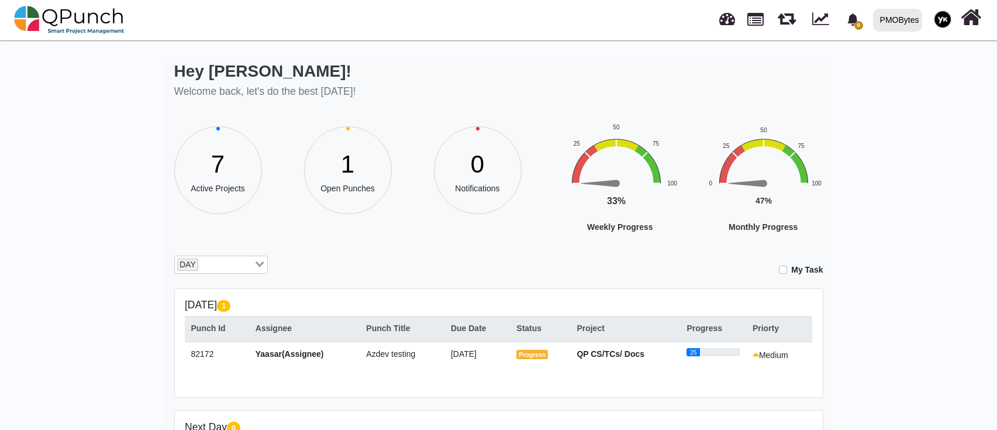
scroll to position [409, 0]
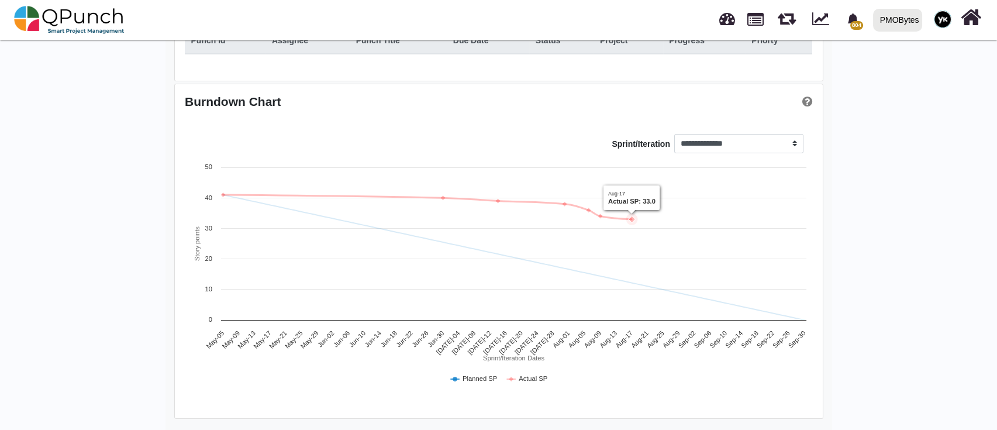
drag, startPoint x: 625, startPoint y: 239, endPoint x: 631, endPoint y: 185, distance: 53.6
click at [631, 185] on icon "Created with Highcharts 12.0.2 Sprint/Iteration Dates Story points Planned SP A…" at bounding box center [498, 278] width 627 height 234
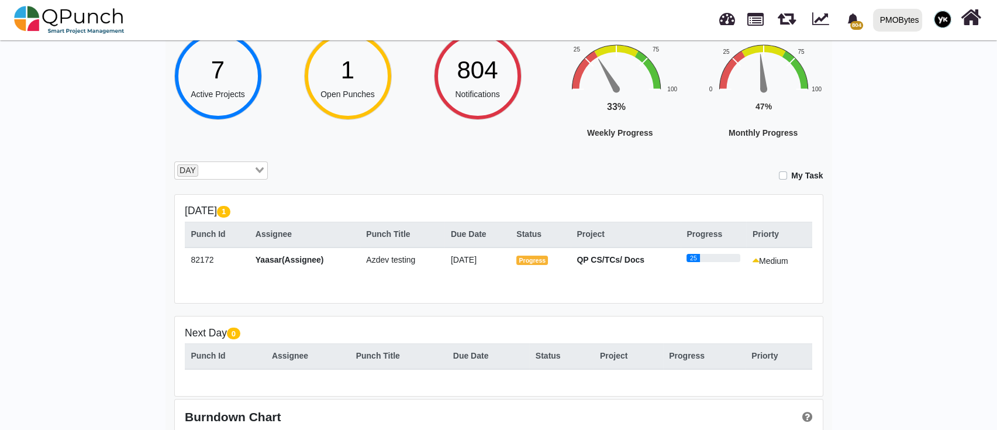
scroll to position [0, 0]
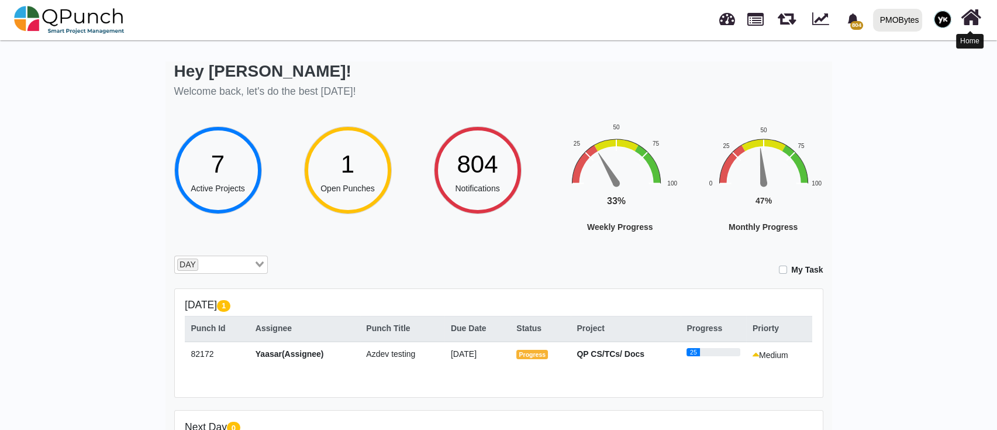
click at [969, 21] on icon at bounding box center [971, 17] width 20 height 22
